Goal: Task Accomplishment & Management: Manage account settings

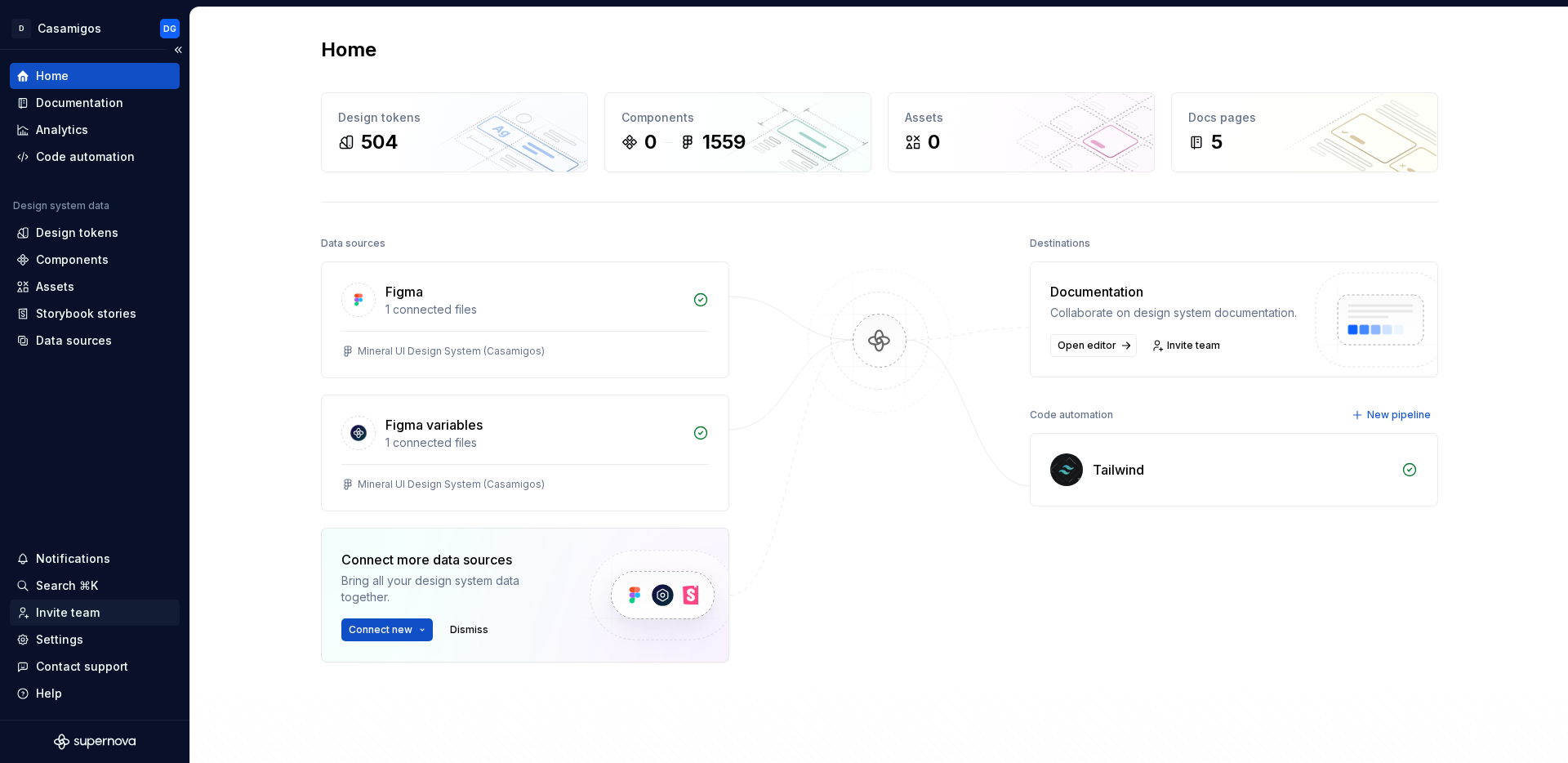
click at [73, 615] on div "Invite team" at bounding box center [68, 613] width 64 height 16
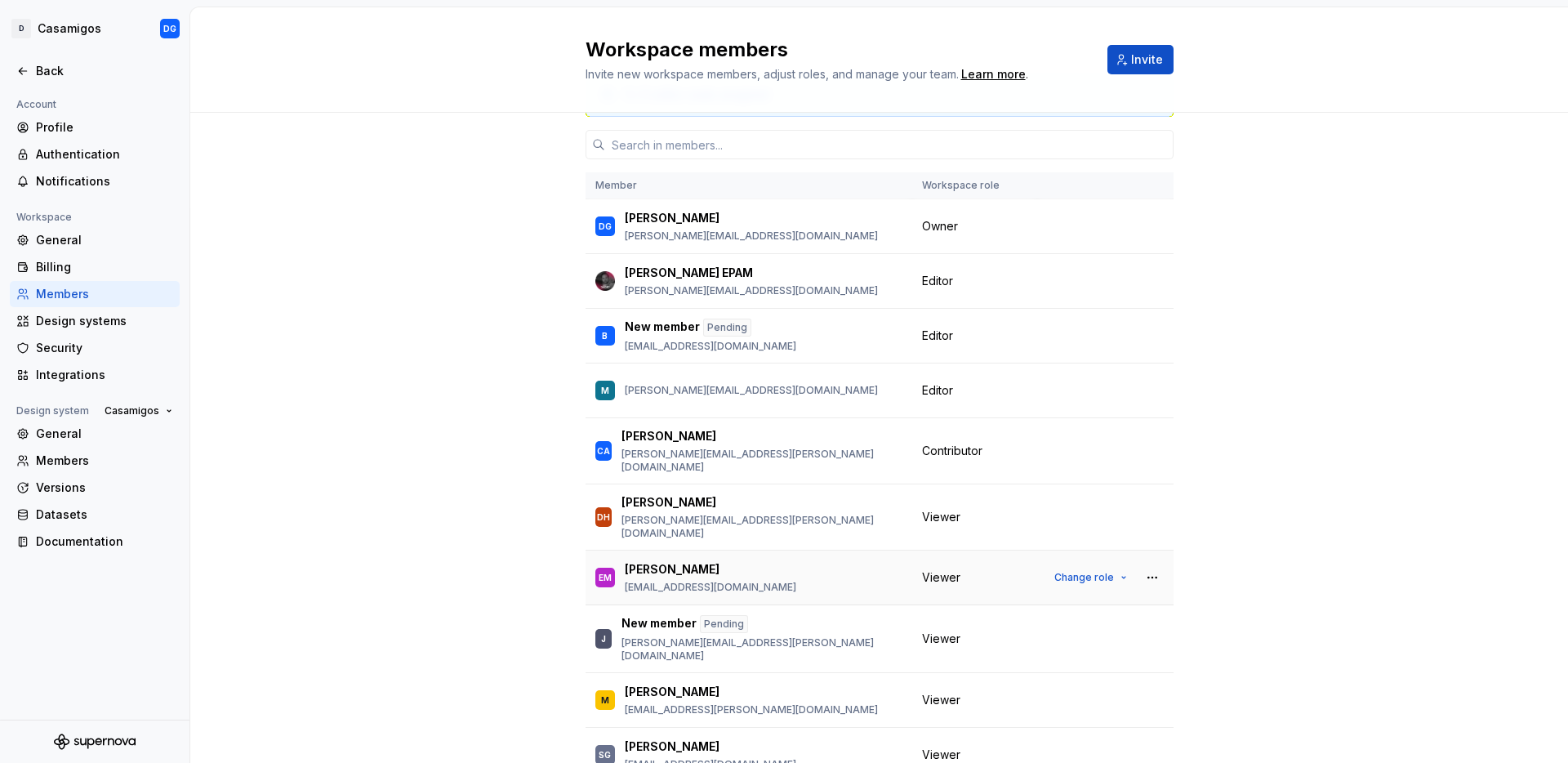
scroll to position [85, 0]
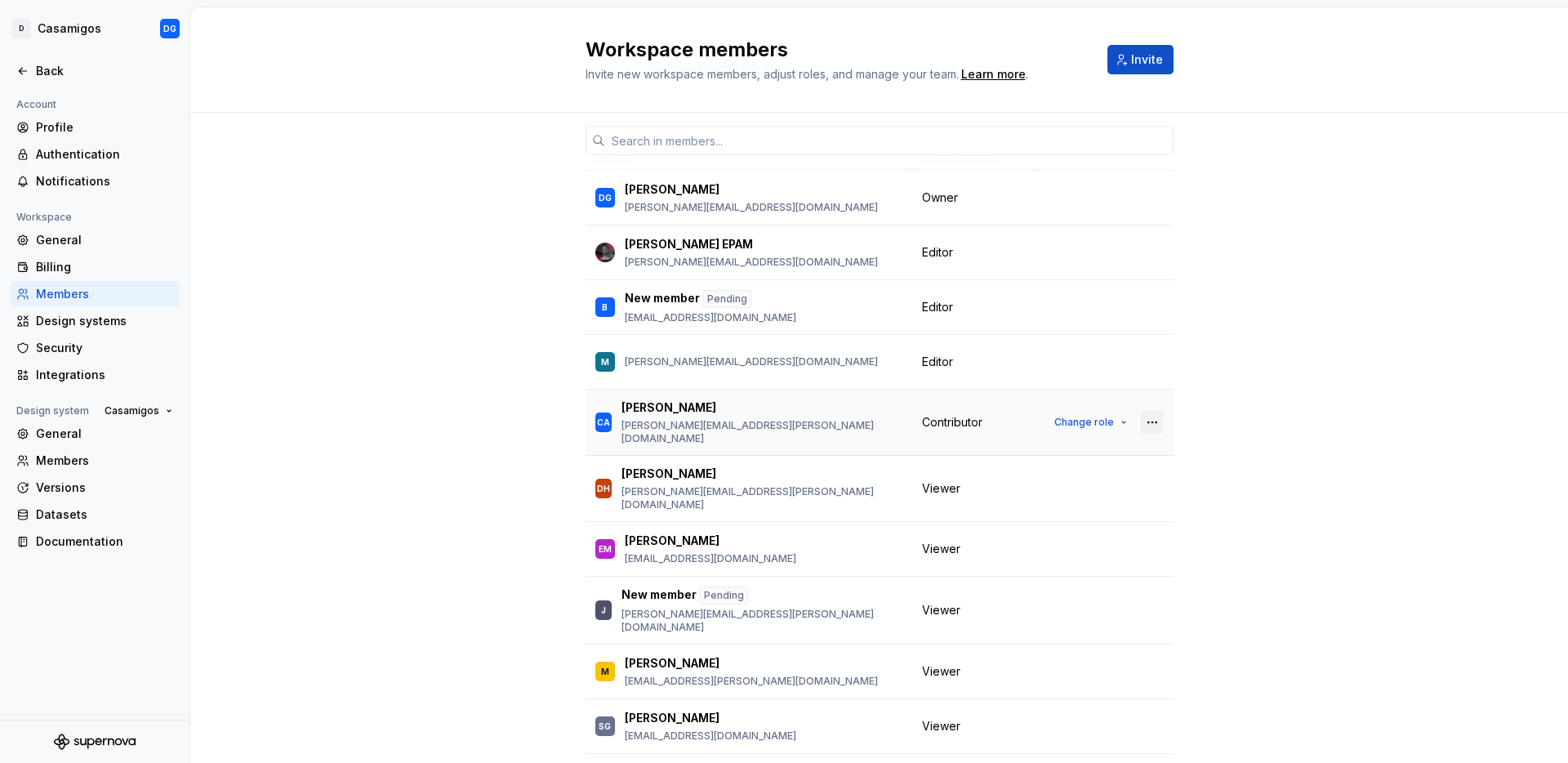
click at [1150, 414] on button "button" at bounding box center [1152, 422] width 23 height 23
click at [1056, 447] on div "Remove from workspace" at bounding box center [1046, 449] width 142 height 16
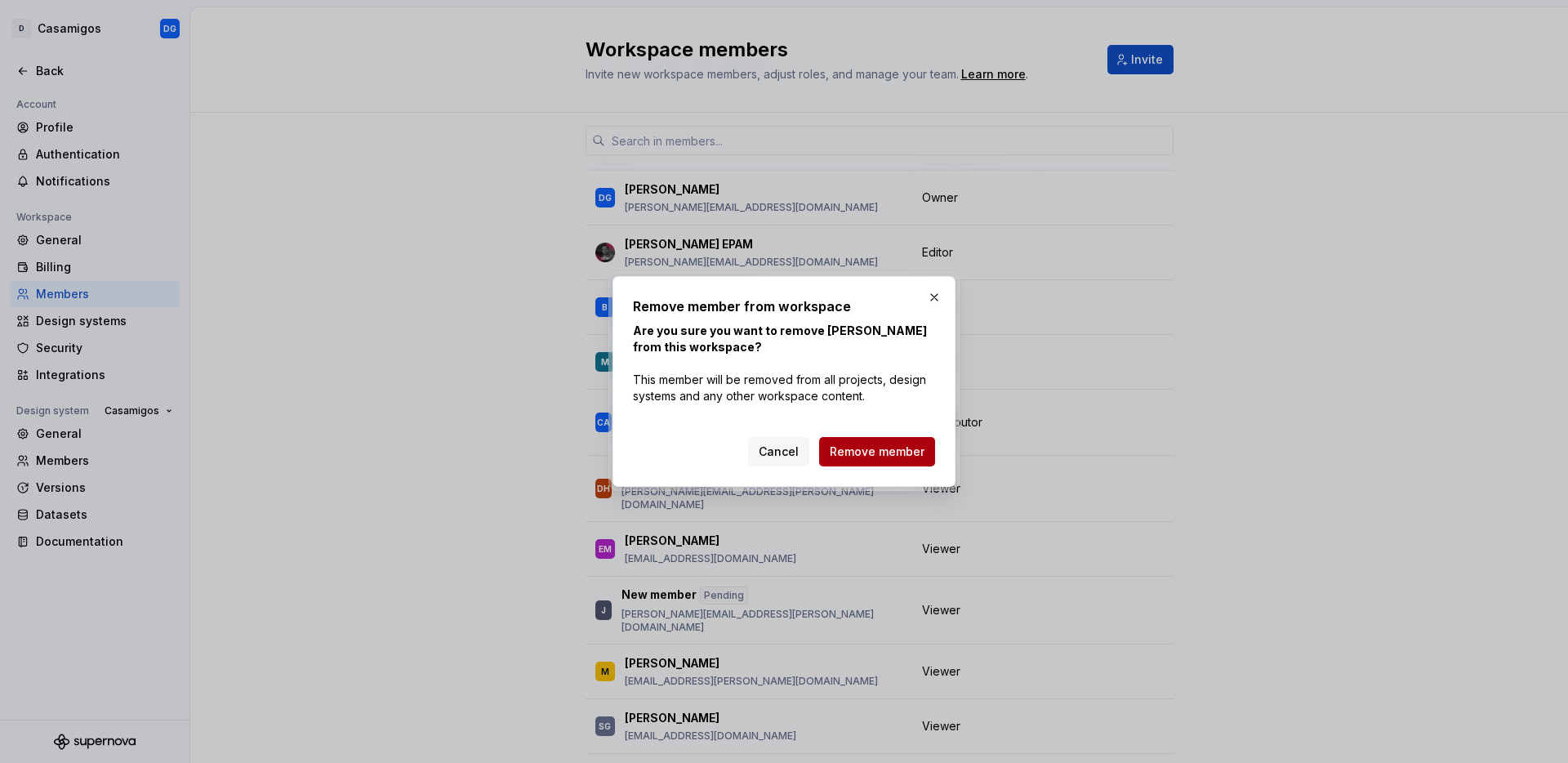
click at [903, 448] on span "Remove member" at bounding box center [878, 452] width 95 height 16
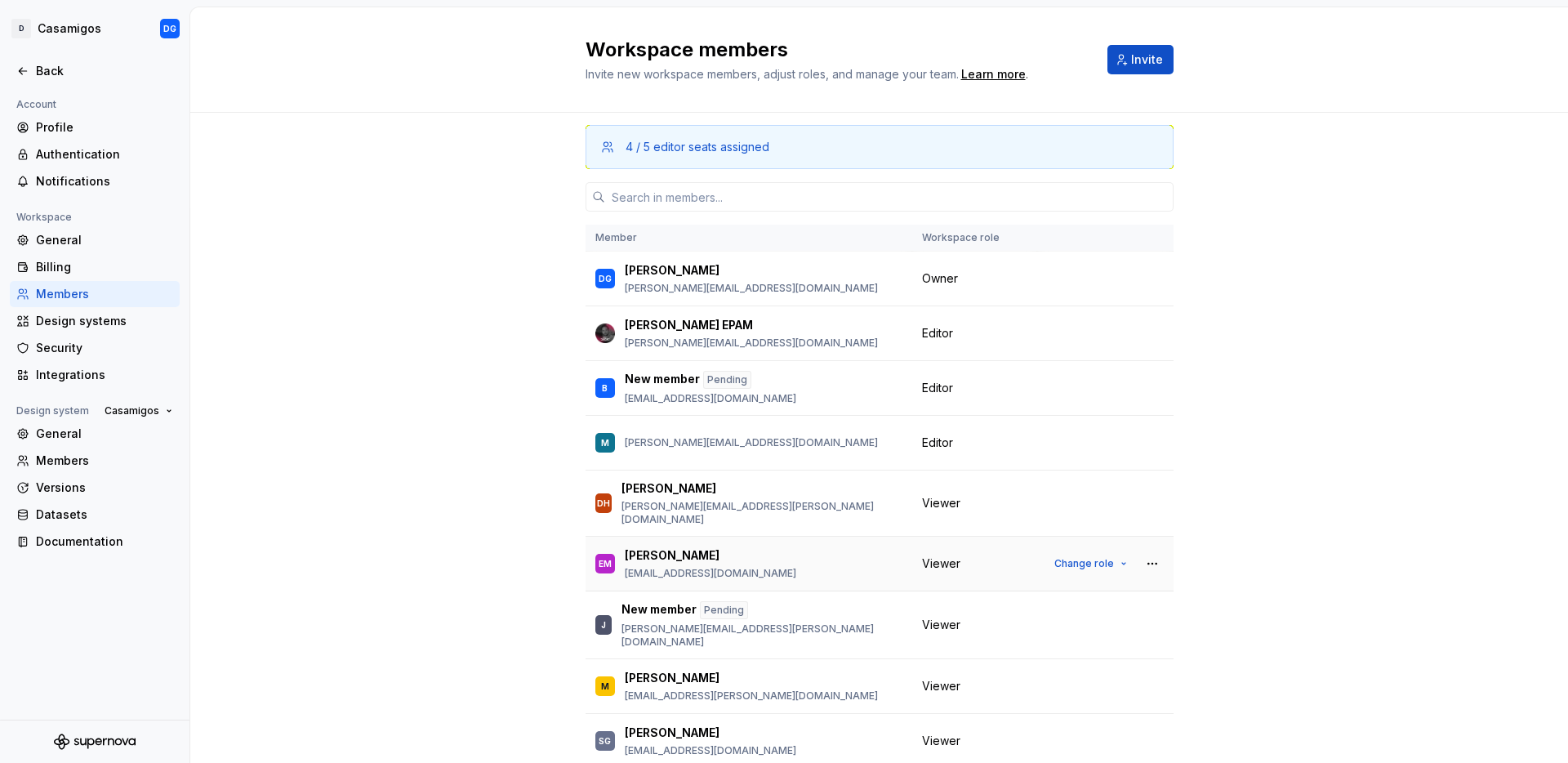
scroll to position [0, 0]
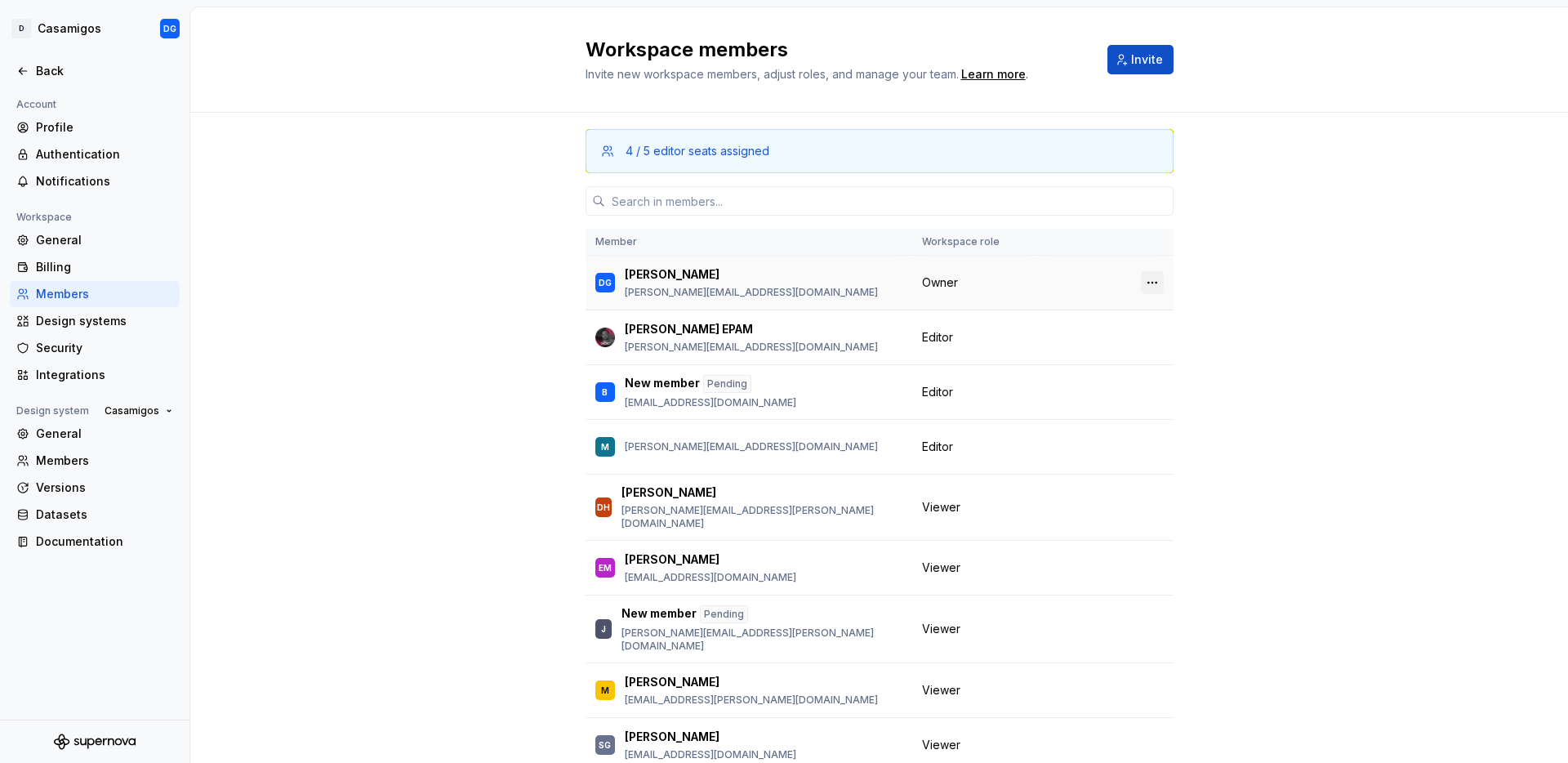
click at [1149, 280] on button "button" at bounding box center [1152, 282] width 23 height 23
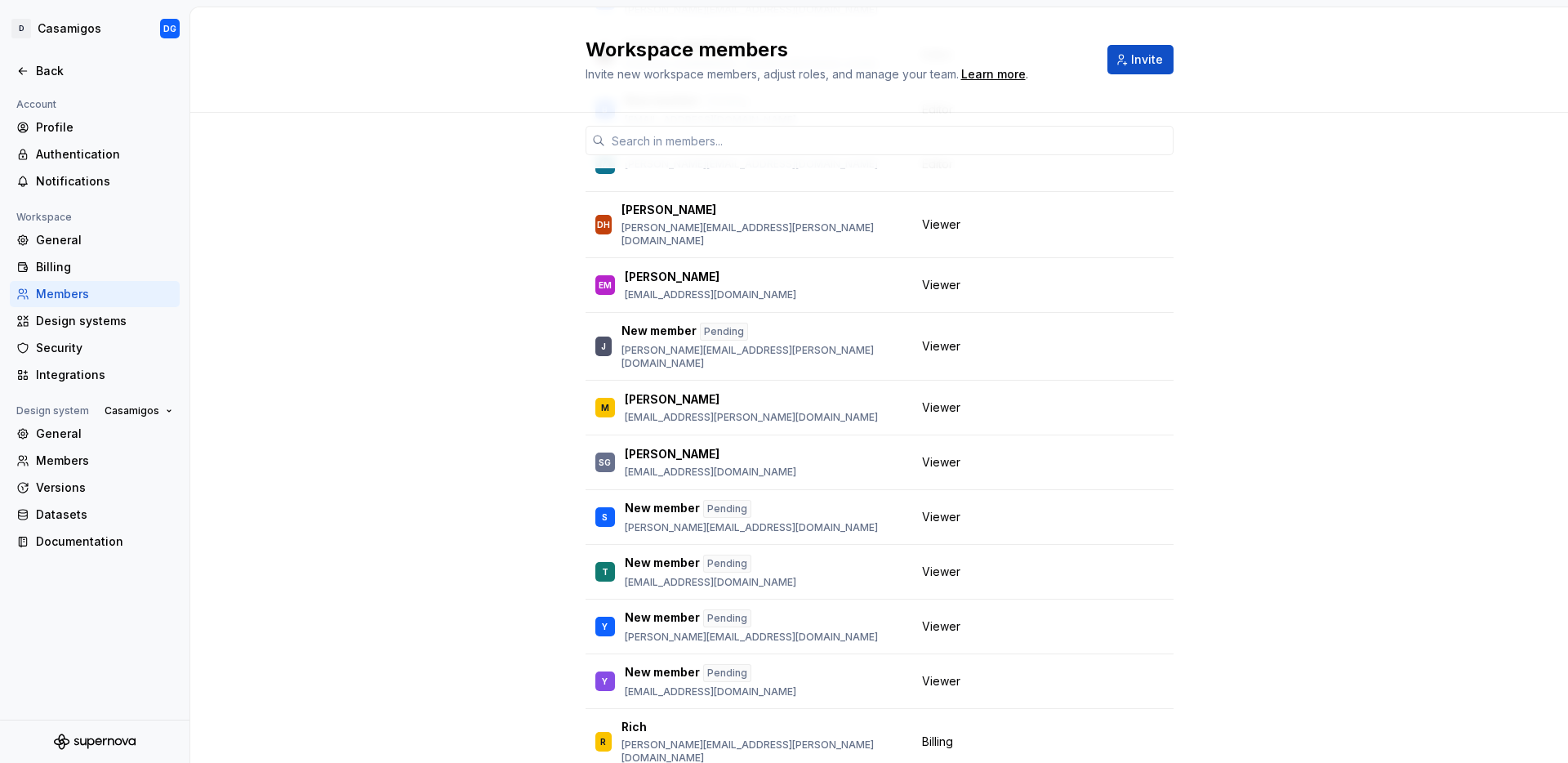
scroll to position [321, 0]
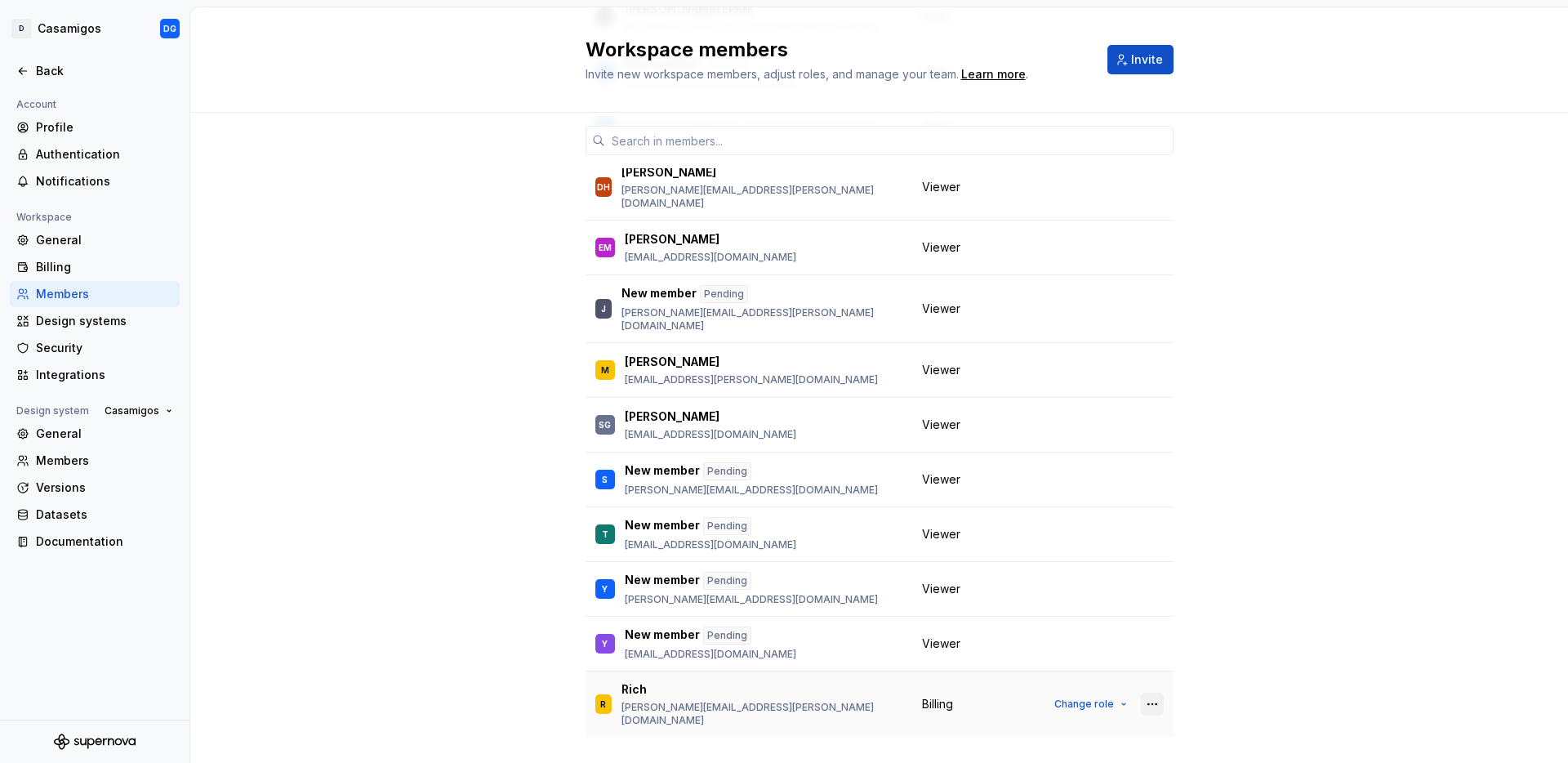
click at [1149, 693] on button "button" at bounding box center [1152, 704] width 23 height 23
click at [1061, 698] on span "Change role" at bounding box center [1084, 705] width 59 height 13
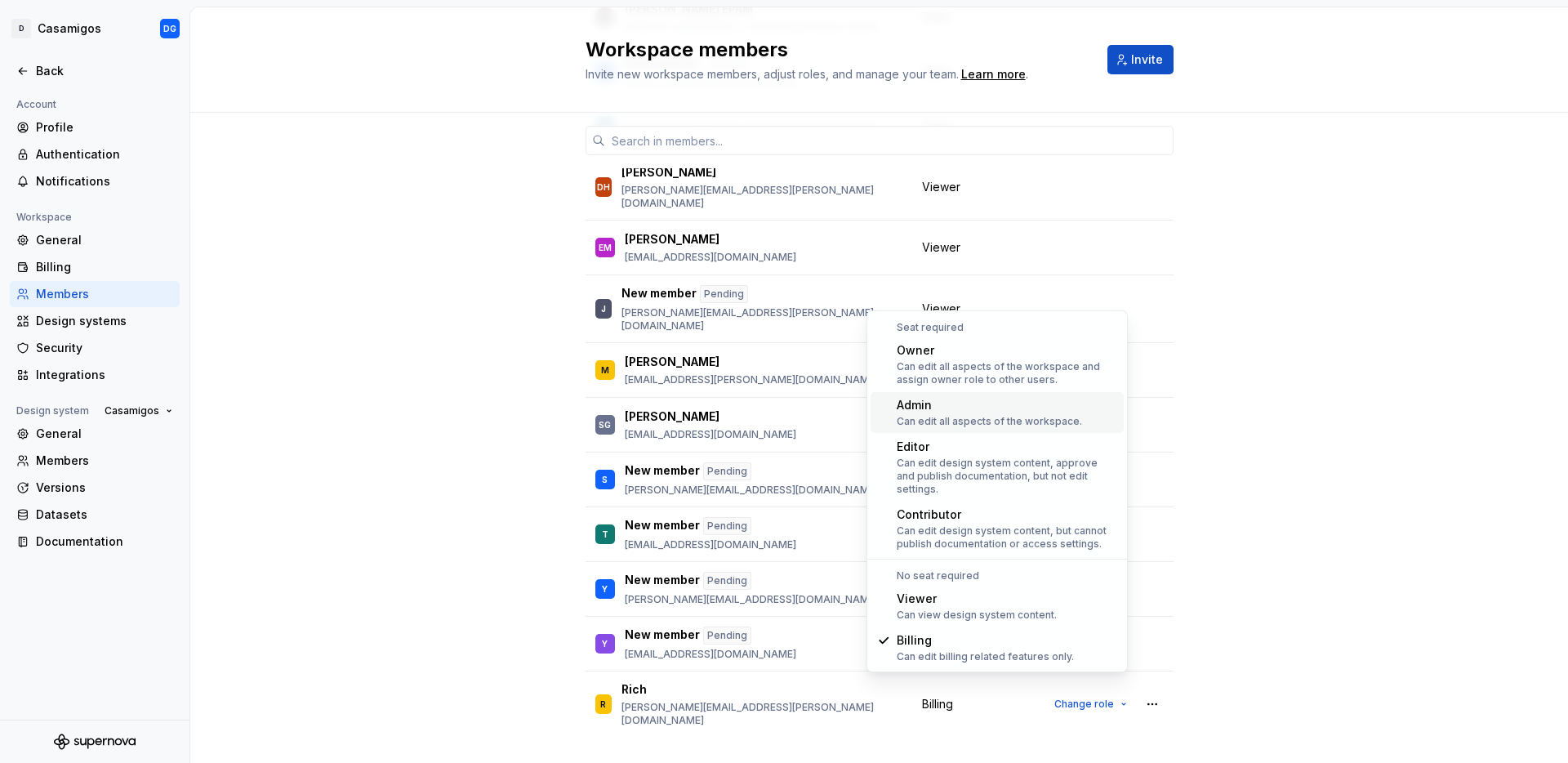
click at [1414, 591] on div "4 / 5 editor seats assigned Member Workspace role DG [PERSON_NAME] [PERSON_NAME…" at bounding box center [879, 296] width 1378 height 1007
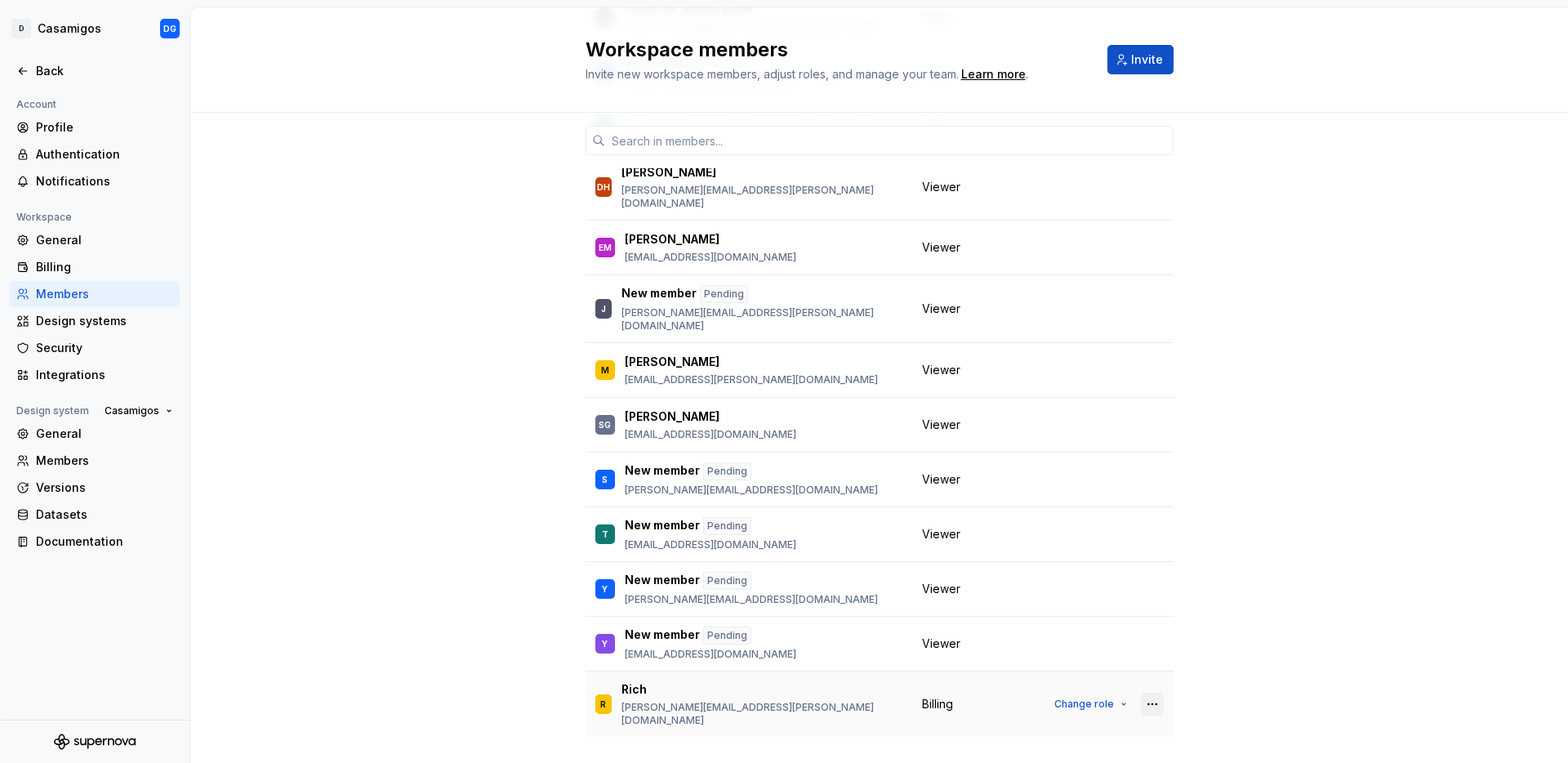
click at [1151, 693] on button "button" at bounding box center [1152, 704] width 23 height 23
click at [1061, 704] on div "Remove from workspace" at bounding box center [1046, 706] width 142 height 16
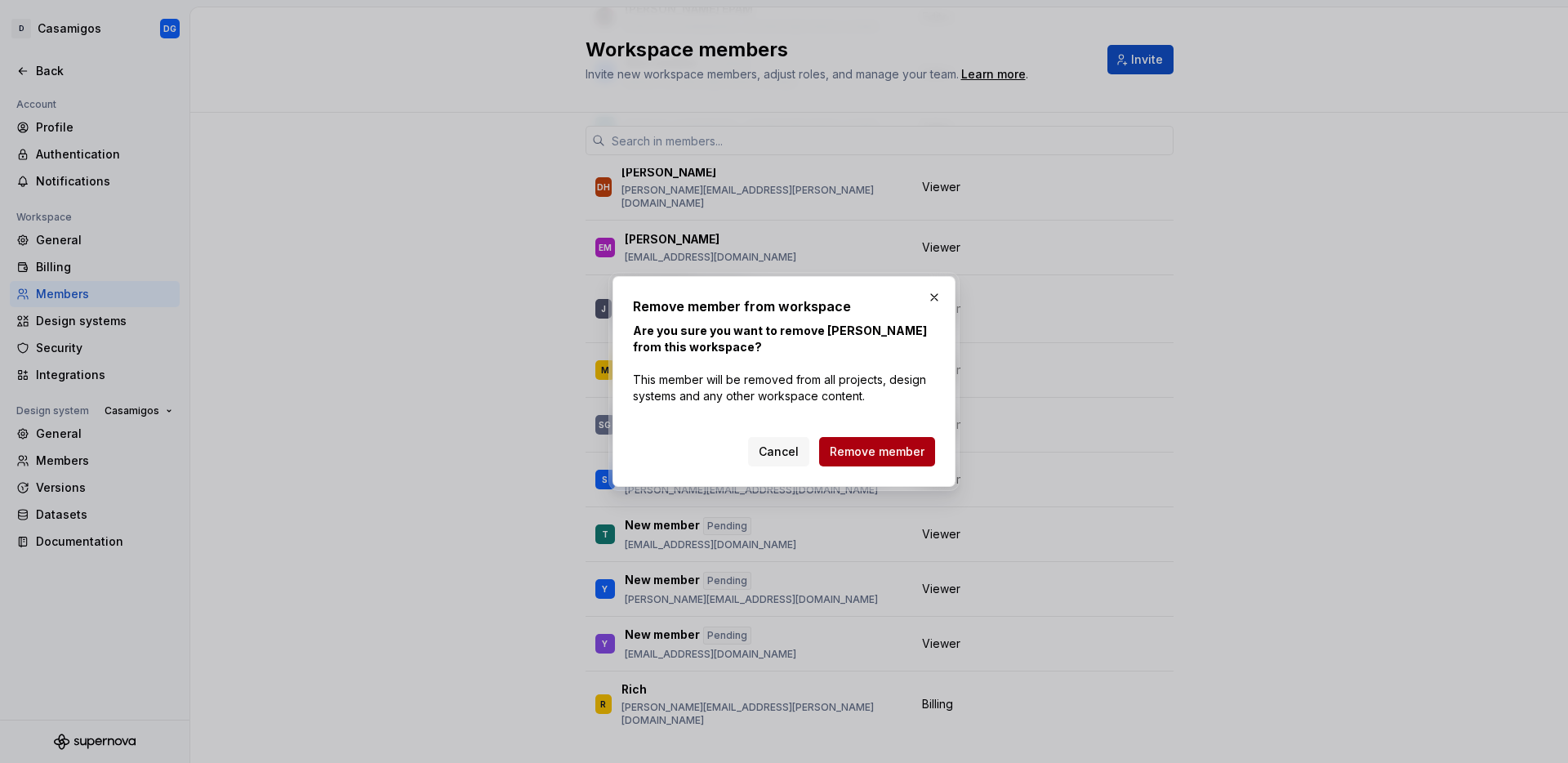
click at [865, 455] on span "Remove member" at bounding box center [878, 452] width 95 height 16
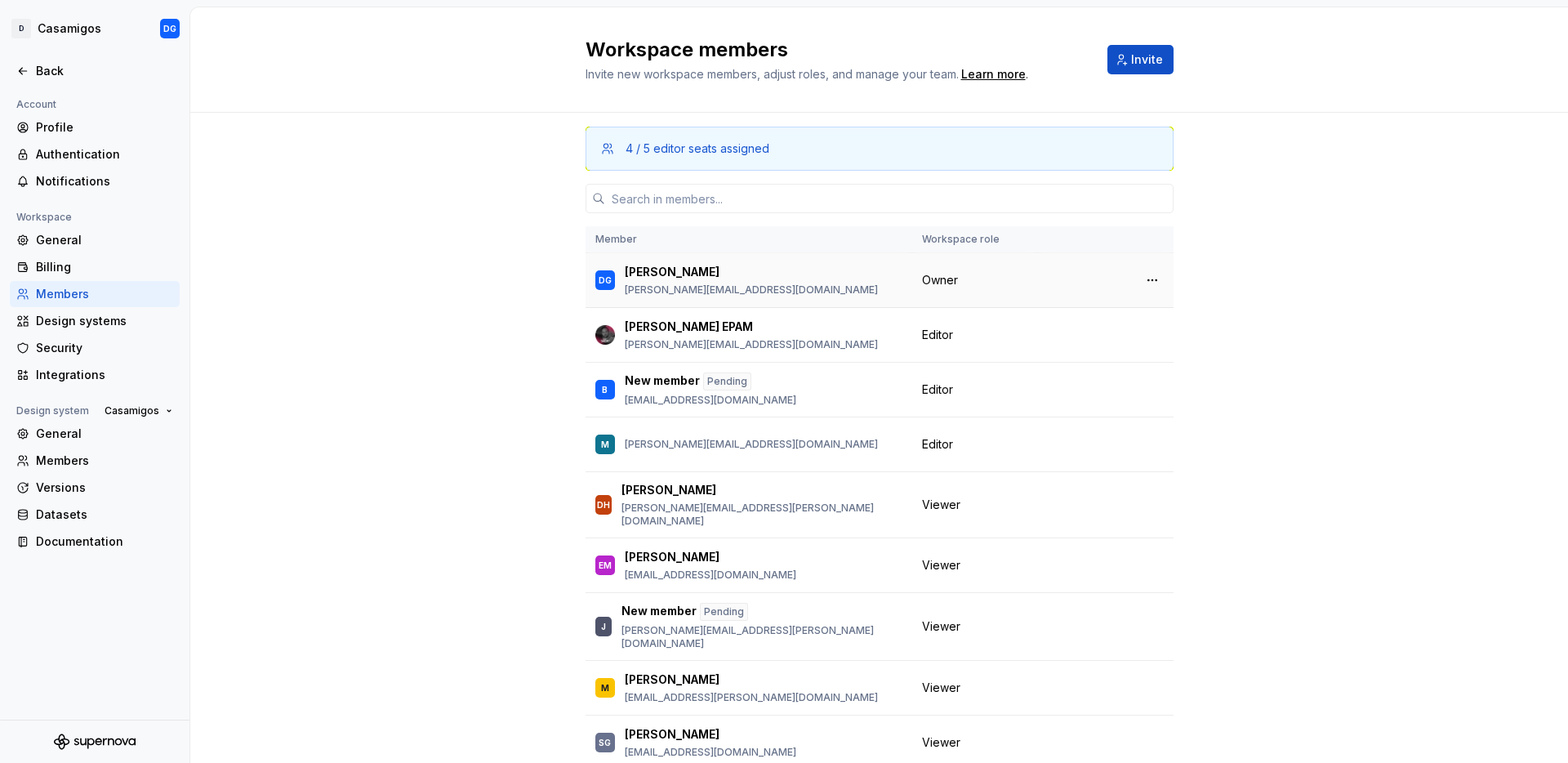
scroll to position [0, 0]
click at [54, 73] on div "Back" at bounding box center [104, 71] width 137 height 16
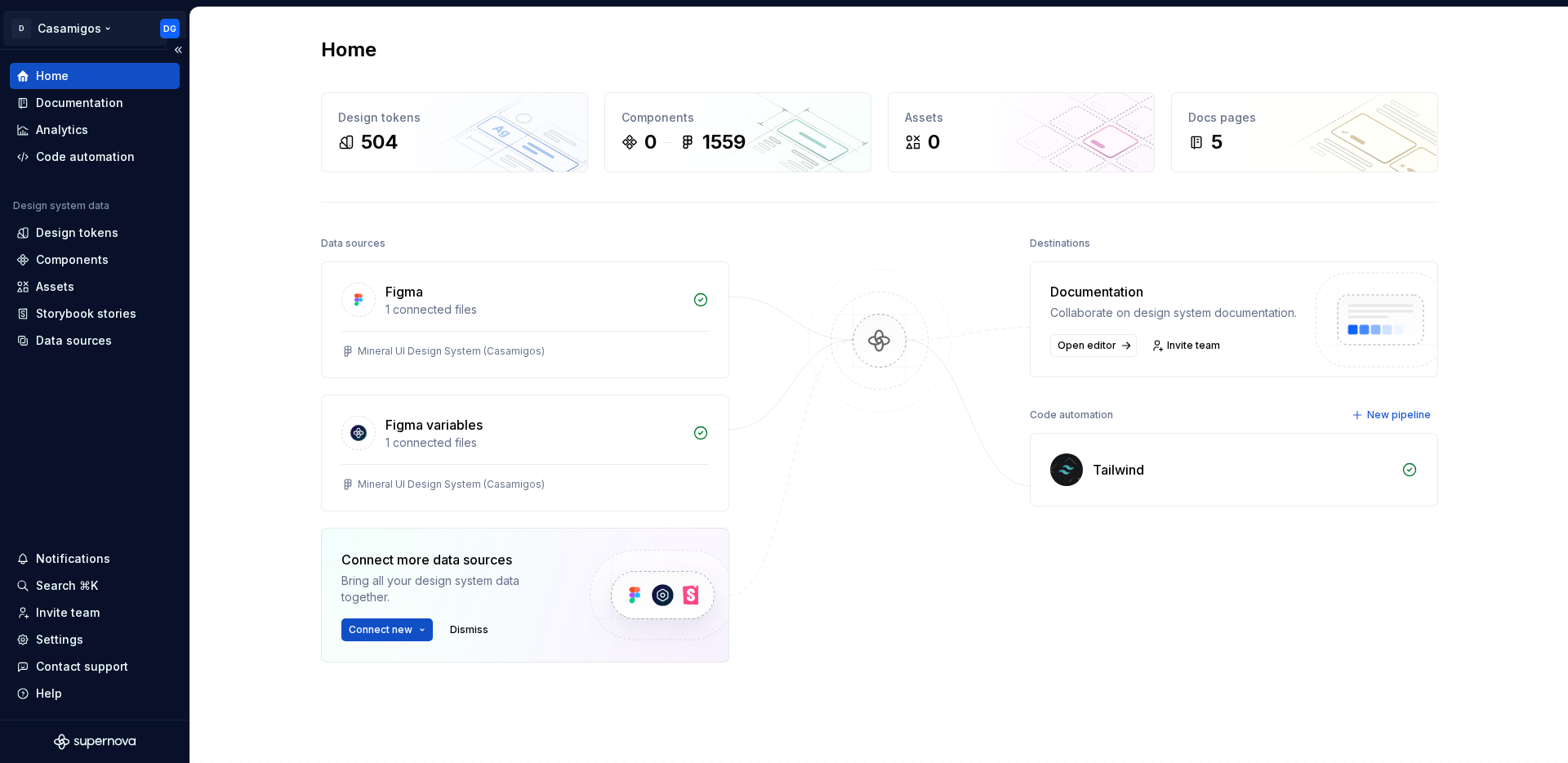
click at [174, 27] on html "D Casamigos DG Home Documentation Analytics Code automation Design system data …" at bounding box center [784, 381] width 1568 height 763
